Goal: Transaction & Acquisition: Purchase product/service

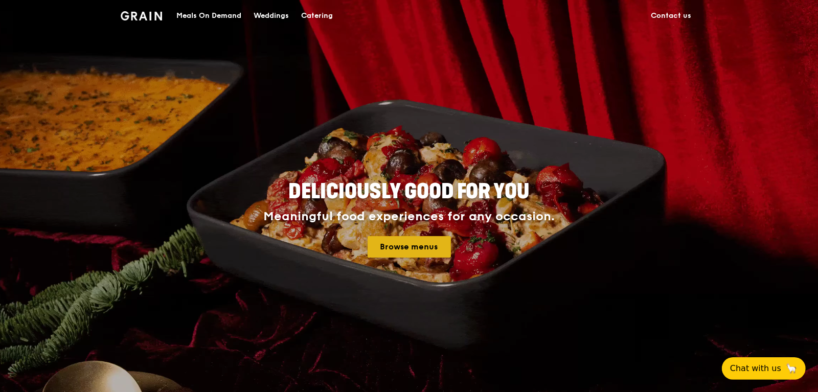
click at [444, 250] on link "Browse menus" at bounding box center [409, 246] width 83 height 21
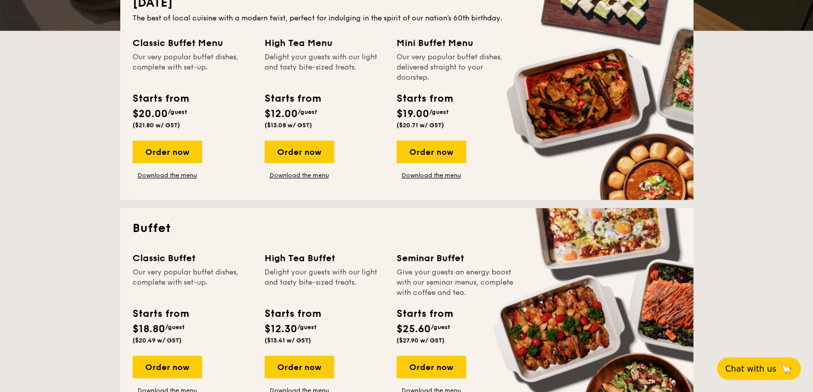
scroll to position [153, 0]
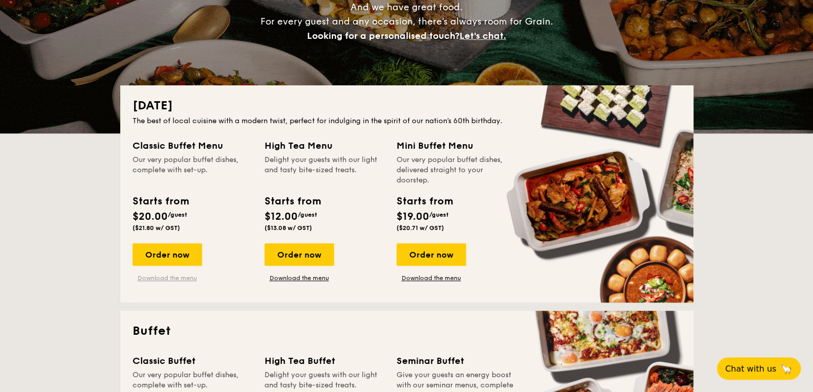
click at [185, 274] on link "Download the menu" at bounding box center [167, 278] width 70 height 8
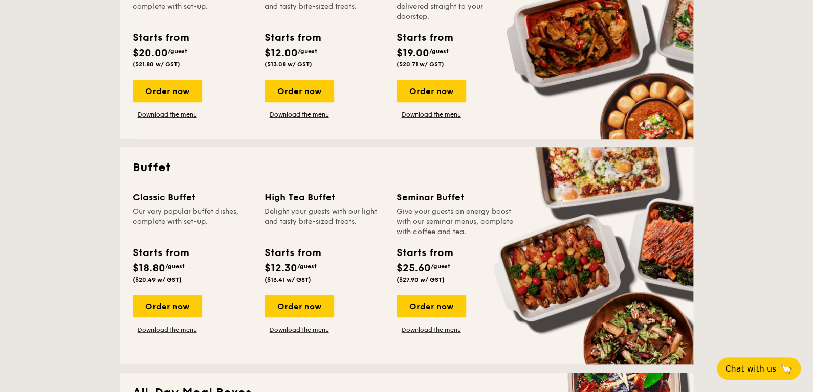
scroll to position [358, 0]
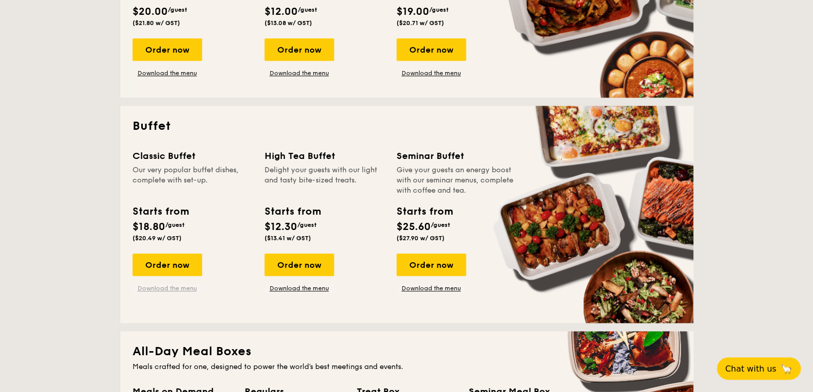
click at [166, 285] on link "Download the menu" at bounding box center [167, 288] width 70 height 8
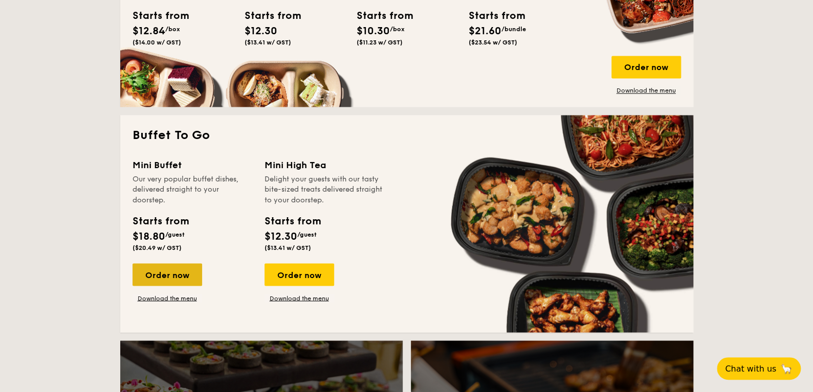
scroll to position [818, 0]
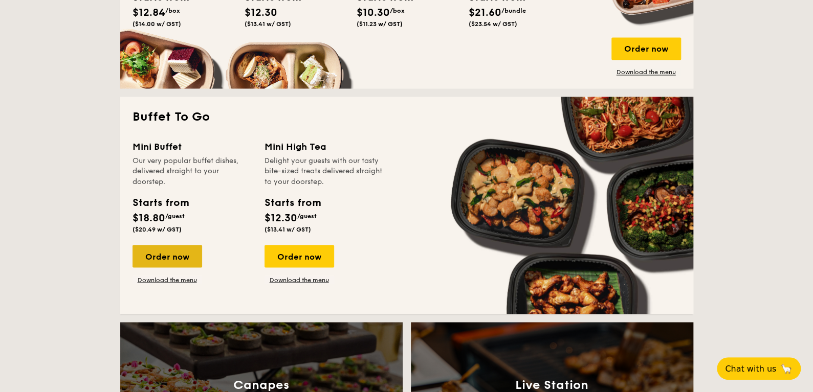
click at [173, 252] on div "Order now" at bounding box center [167, 256] width 70 height 23
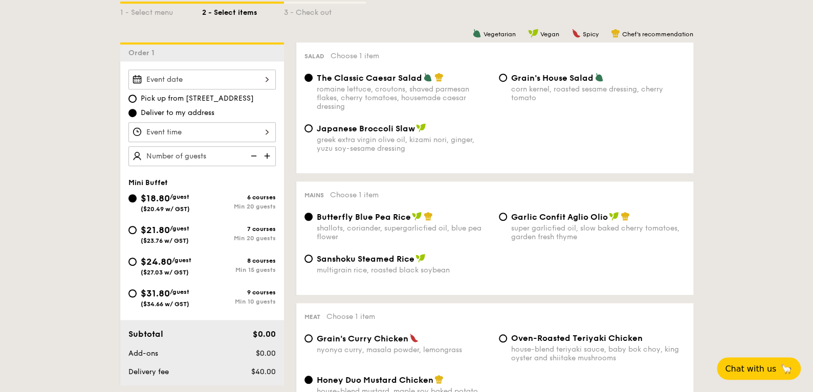
scroll to position [256, 0]
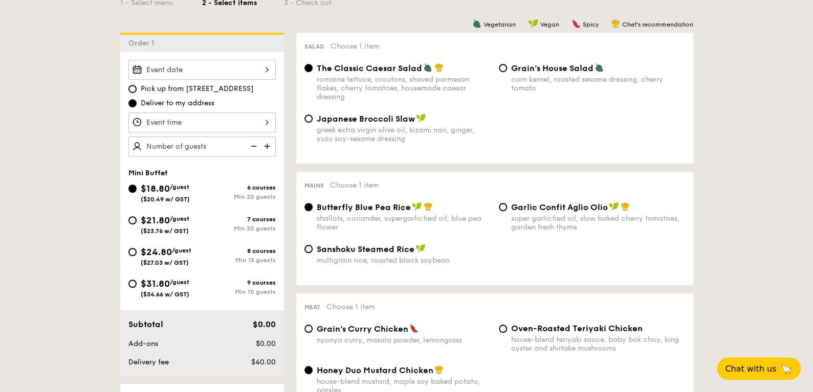
click at [219, 72] on div at bounding box center [201, 70] width 147 height 20
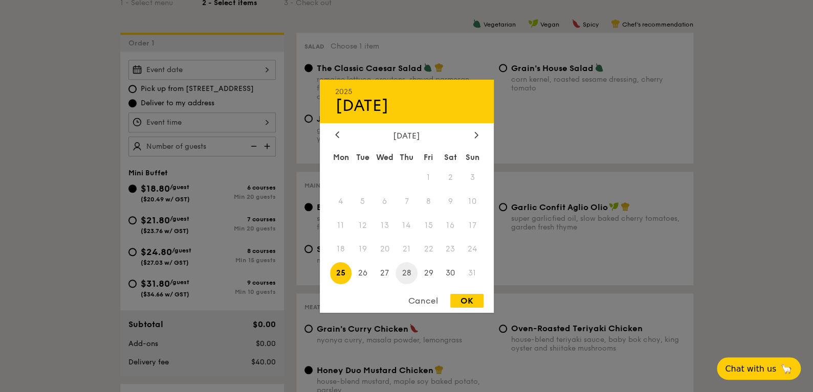
click at [405, 273] on span "28" at bounding box center [406, 273] width 22 height 22
click at [470, 301] on div "OK" at bounding box center [466, 301] width 33 height 14
type input "[DATE]"
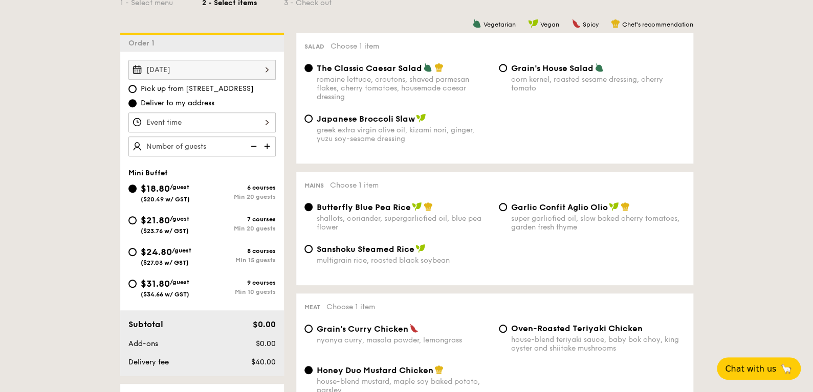
click at [253, 119] on div at bounding box center [201, 123] width 147 height 20
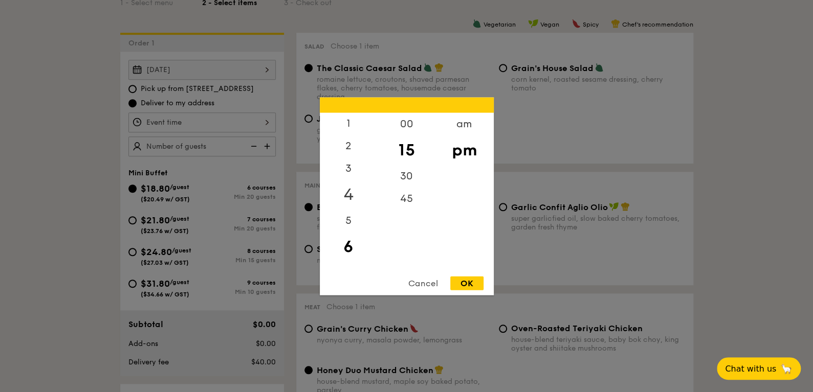
scroll to position [0, 0]
click at [351, 123] on div "12" at bounding box center [349, 128] width 58 height 30
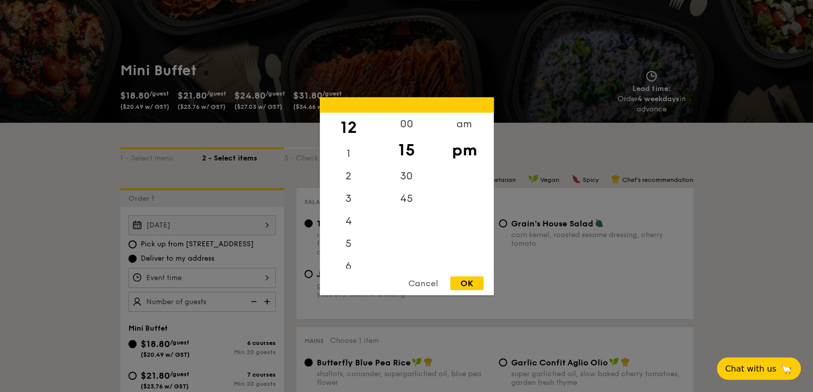
scroll to position [102, 0]
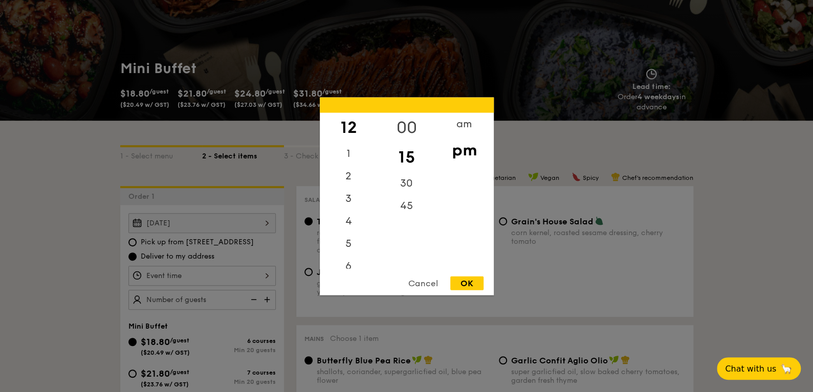
click at [408, 129] on div "00" at bounding box center [407, 128] width 58 height 30
click at [473, 286] on div "OK" at bounding box center [466, 283] width 33 height 14
type input "12:00PM"
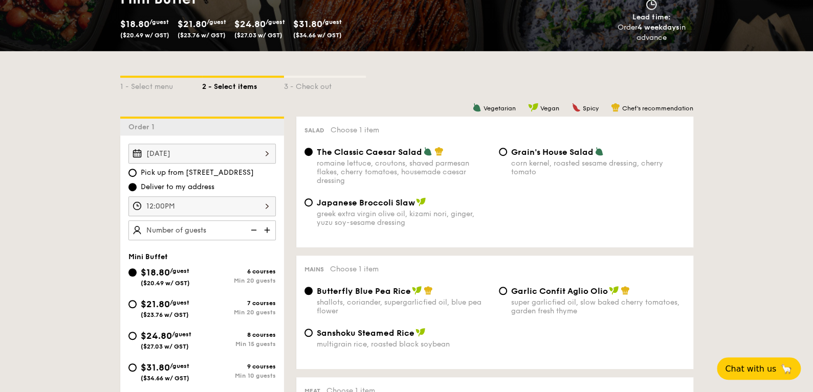
scroll to position [256, 0]
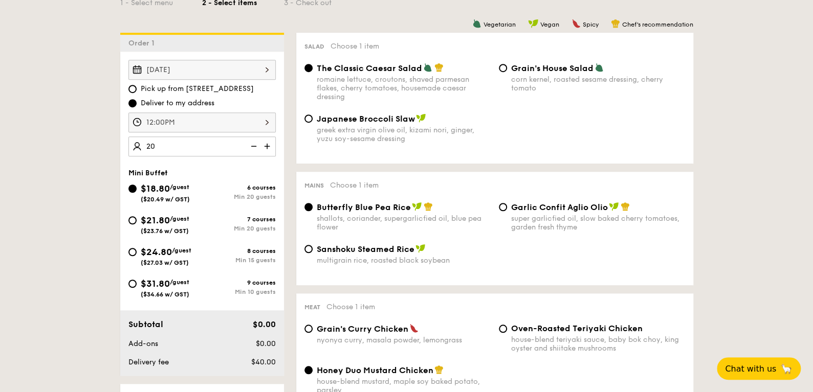
type input "20 guests"
click at [498, 206] on div "Garlic Confit Aglio Olio super garlicfied oil, slow baked cherry tomatoes, gard…" at bounding box center [592, 217] width 194 height 30
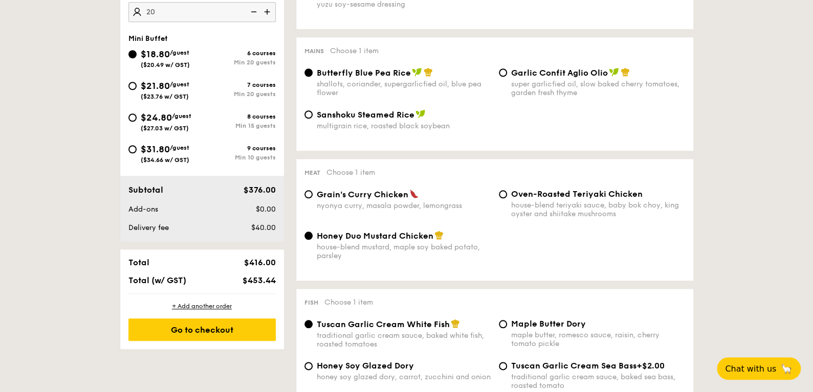
scroll to position [409, 0]
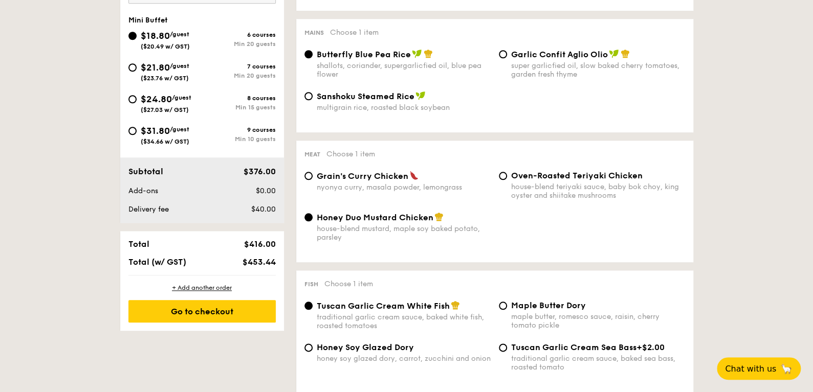
click at [497, 180] on div "Oven-Roasted Teriyaki Chicken house-blend teriyaki sauce, baby bok choy, king o…" at bounding box center [592, 185] width 194 height 29
click at [501, 178] on input "Oven-Roasted Teriyaki Chicken house-blend teriyaki sauce, baby bok choy, king o…" at bounding box center [503, 176] width 8 height 8
radio input "true"
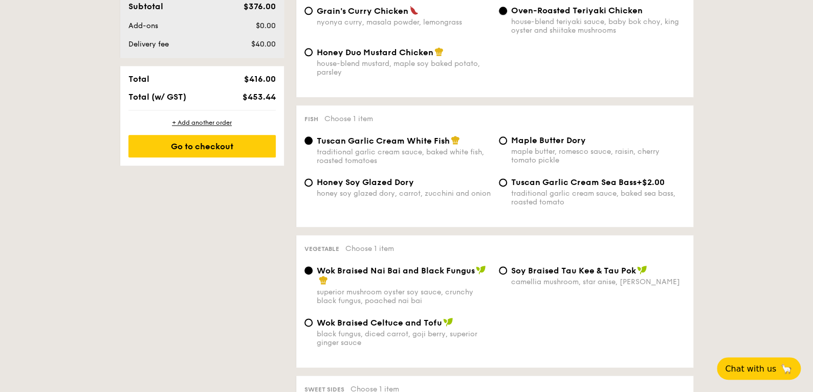
scroll to position [613, 0]
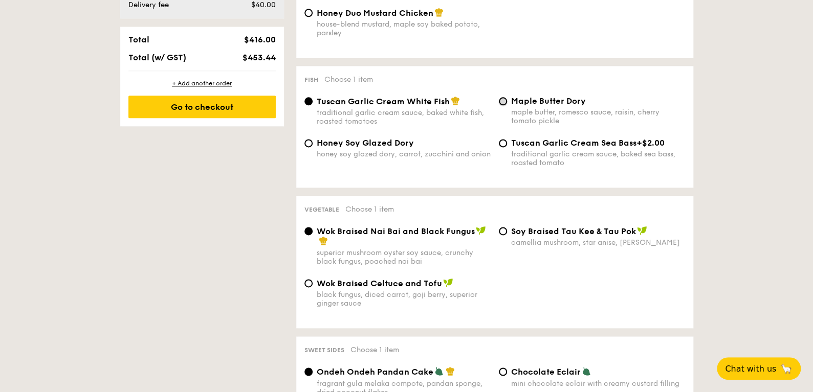
click at [504, 102] on input "Maple Butter Dory maple butter, romesco sauce, raisin, cherry tomato pickle" at bounding box center [503, 101] width 8 height 8
radio input "true"
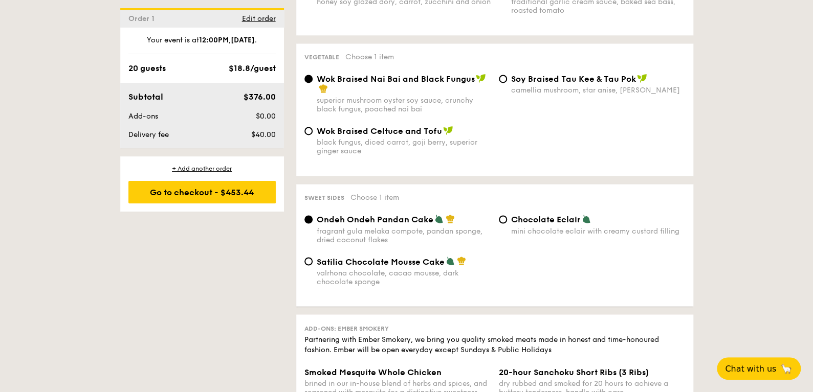
scroll to position [767, 0]
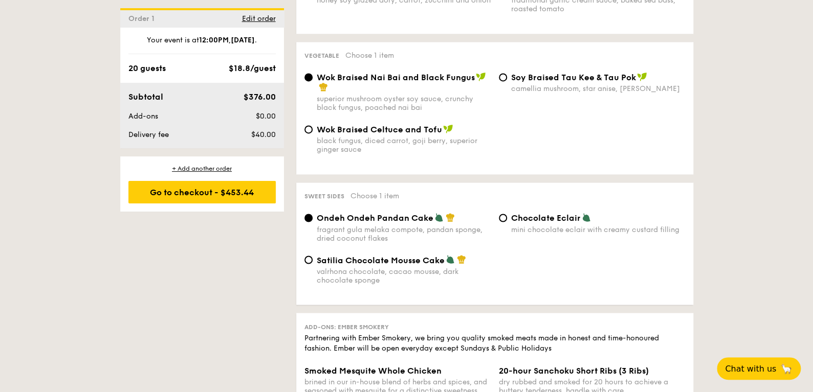
click at [313, 128] on div "Wok Braised Celtuce and Tofu black fungus, diced carrot, goji berry, superior g…" at bounding box center [397, 139] width 194 height 30
click at [312, 128] on input "Wok Braised Celtuce and Tofu black fungus, diced carrot, goji berry, superior g…" at bounding box center [308, 129] width 8 height 8
radio input "true"
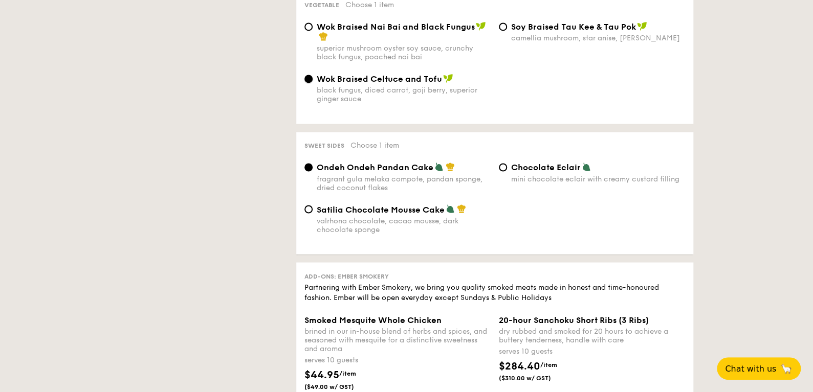
scroll to position [818, 0]
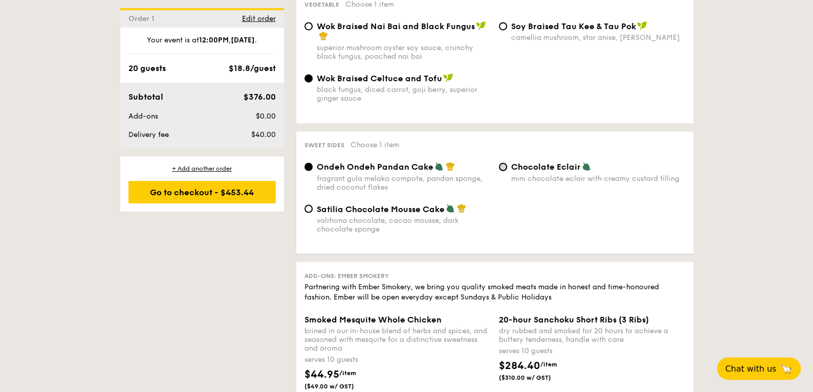
click at [504, 163] on input "Chocolate Eclair mini chocolate eclair with creamy custard filling" at bounding box center [503, 167] width 8 height 8
radio input "true"
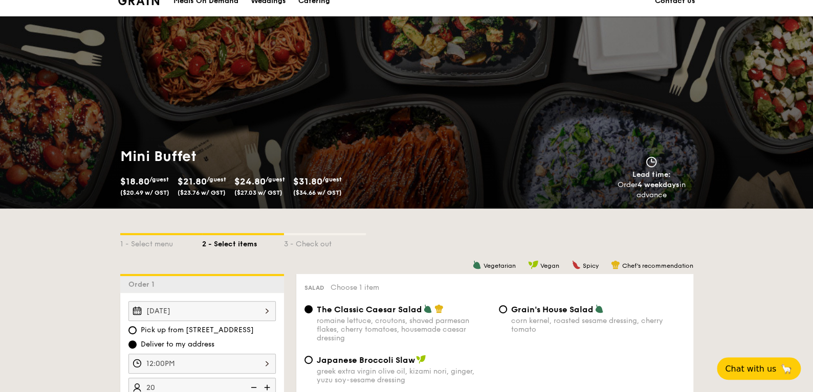
scroll to position [0, 0]
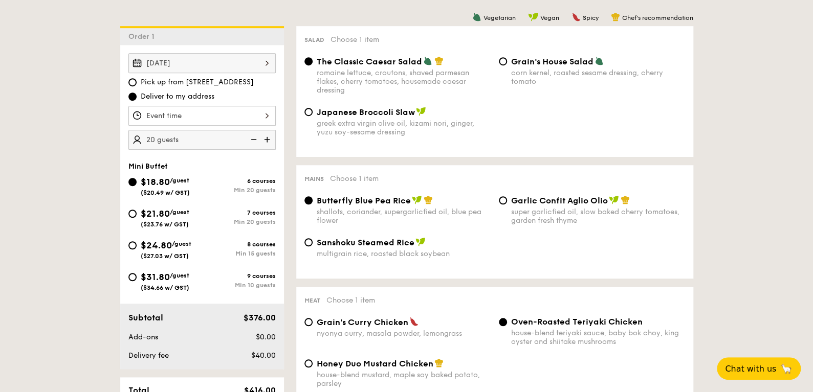
scroll to position [256, 0]
